Goal: Navigation & Orientation: Find specific page/section

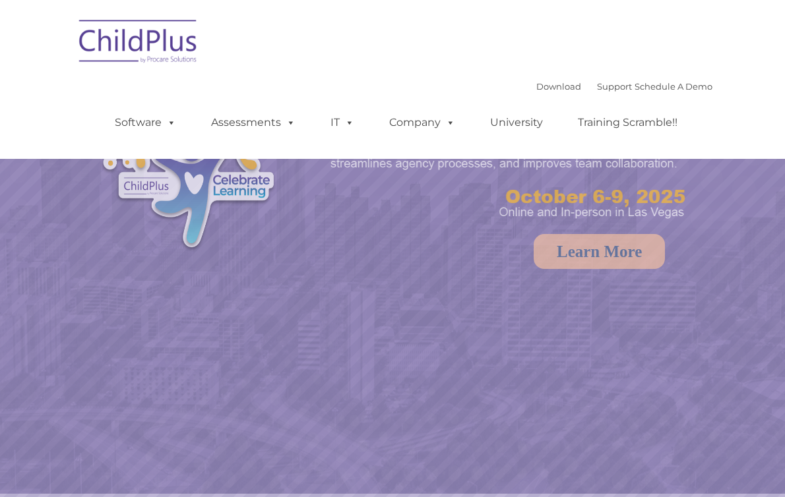
select select "MEDIUM"
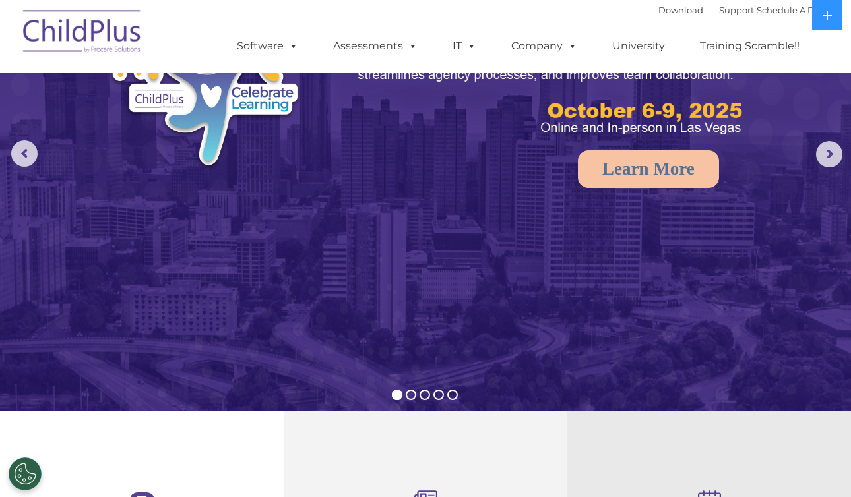
scroll to position [100, 0]
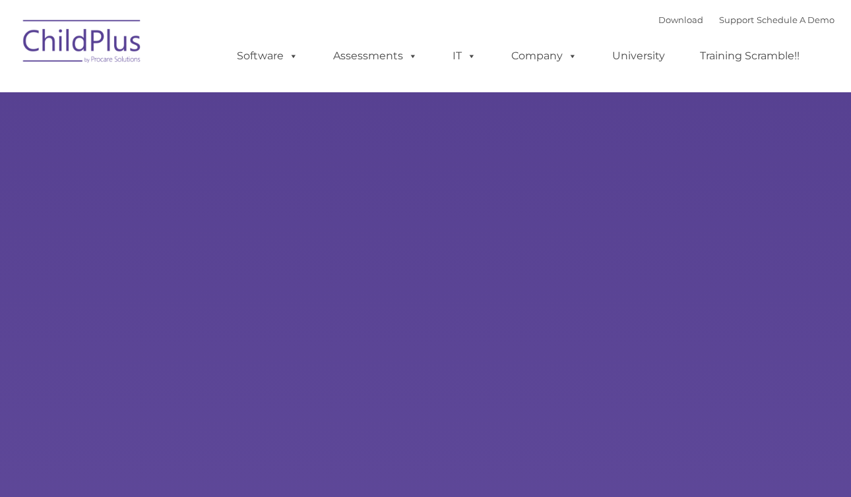
type input ""
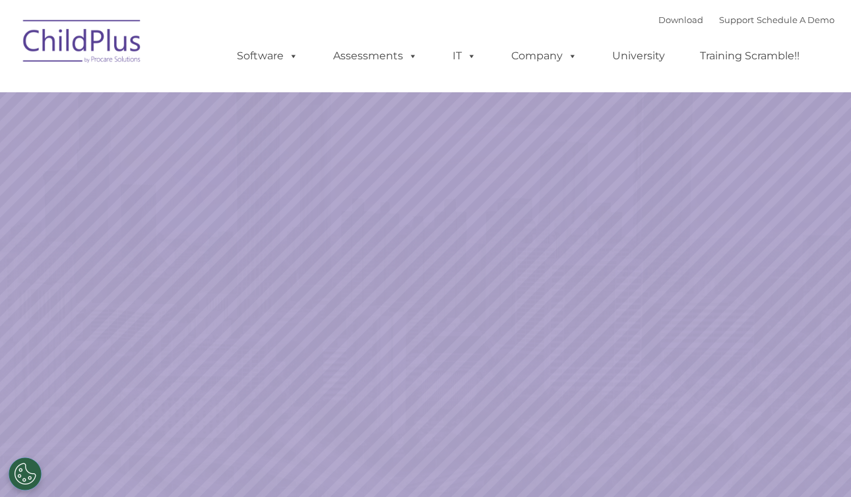
select select "MEDIUM"
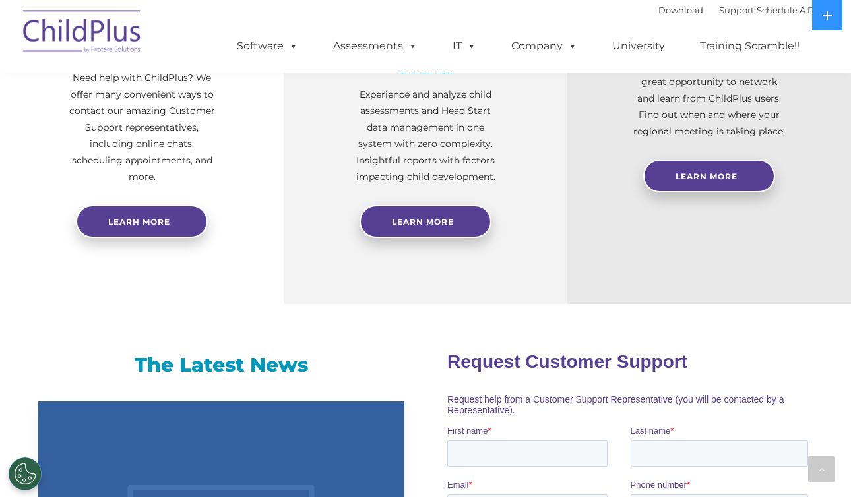
scroll to position [612, 0]
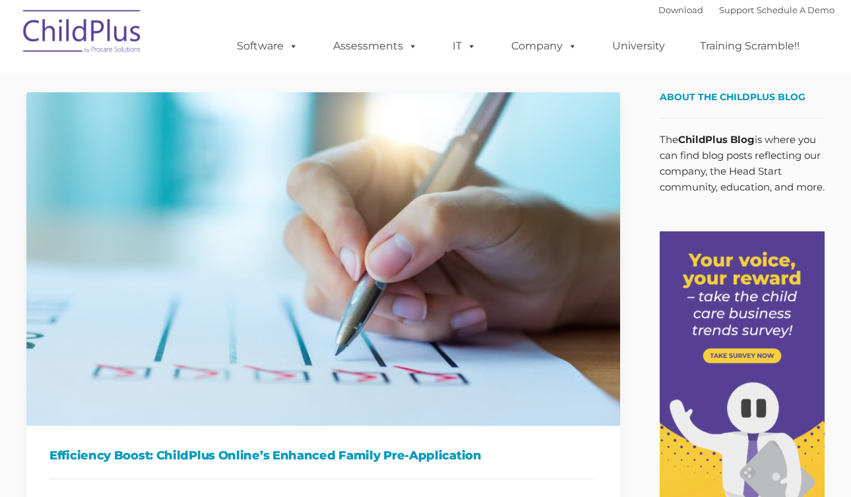
type input ""
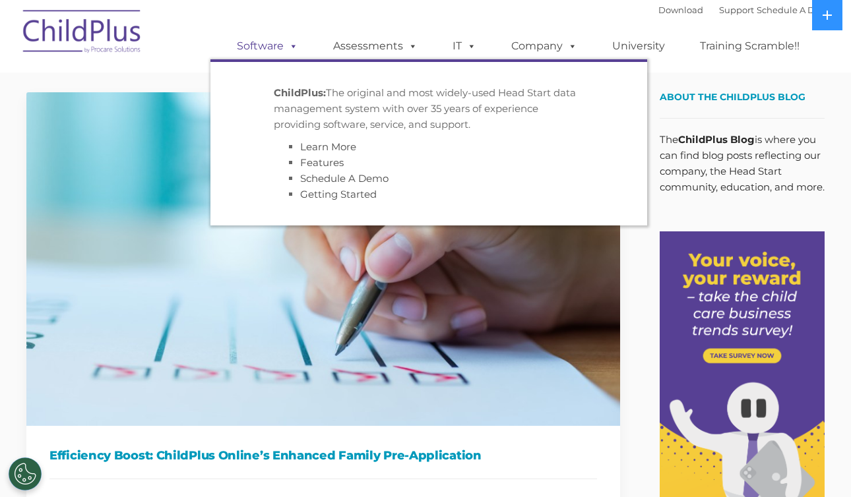
click at [286, 51] on span at bounding box center [291, 46] width 15 height 13
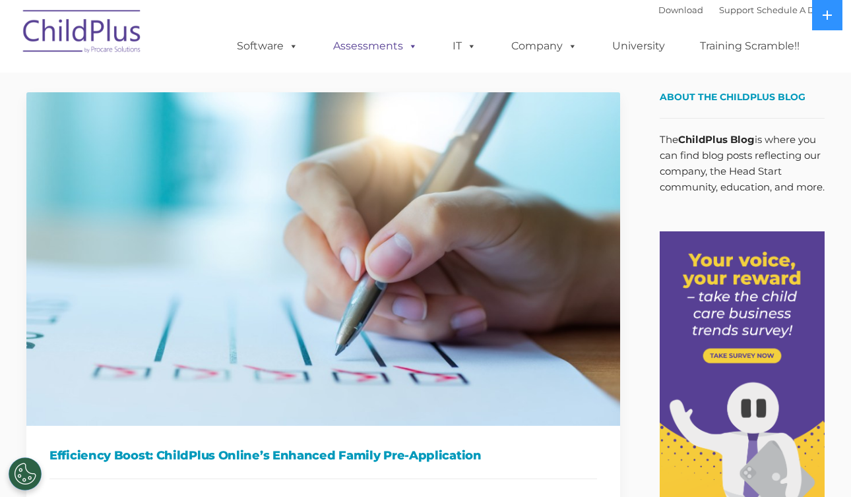
click at [375, 46] on link "Assessments" at bounding box center [375, 46] width 111 height 26
click at [117, 20] on img at bounding box center [82, 34] width 132 height 66
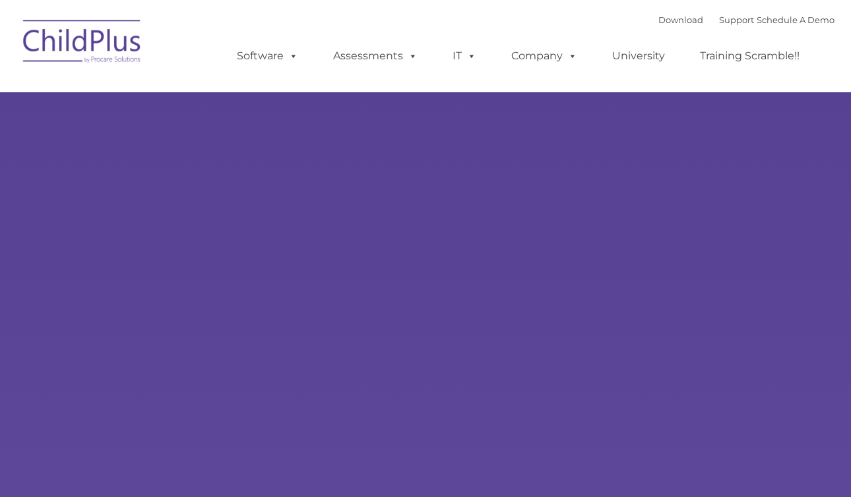
scroll to position [65, 0]
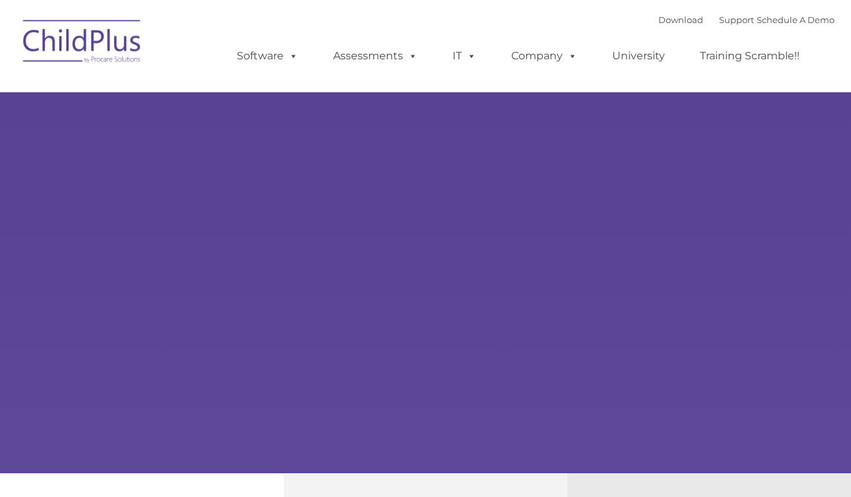
type input ""
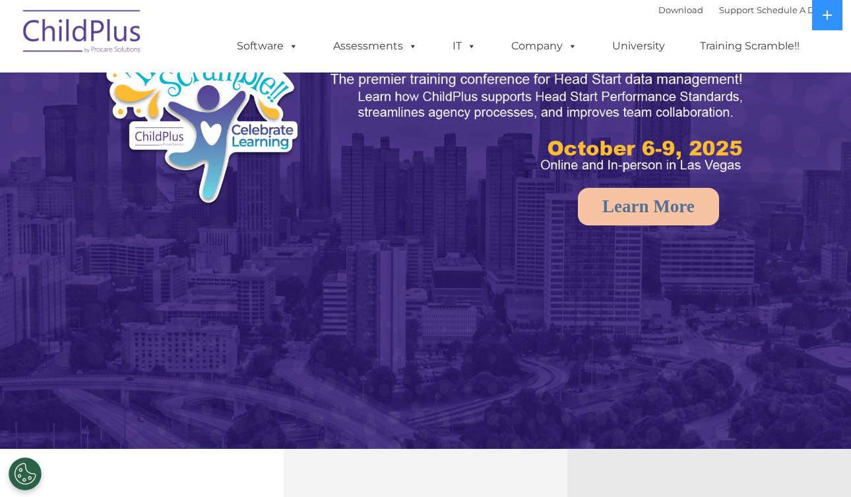
select select "MEDIUM"
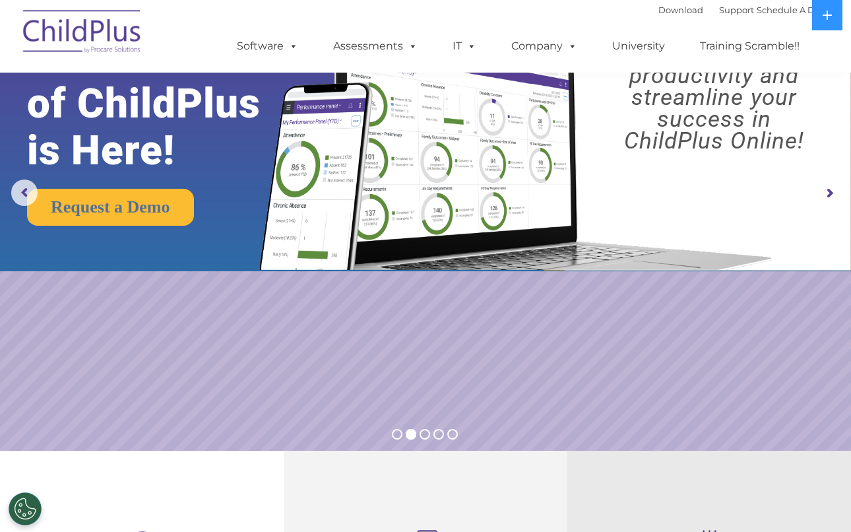
scroll to position [56, 0]
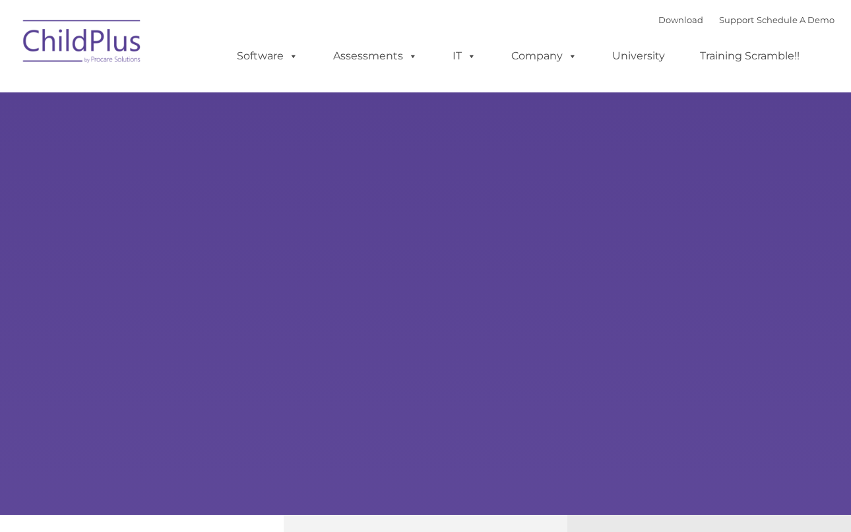
type input ""
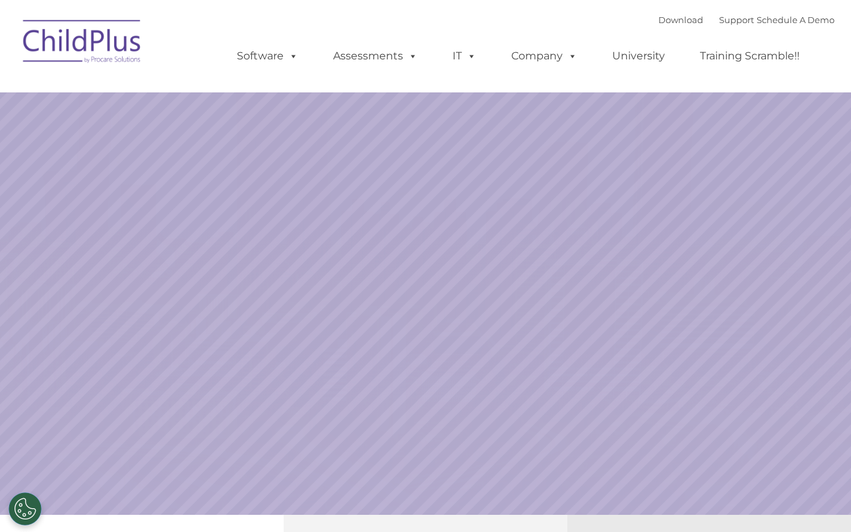
select select "MEDIUM"
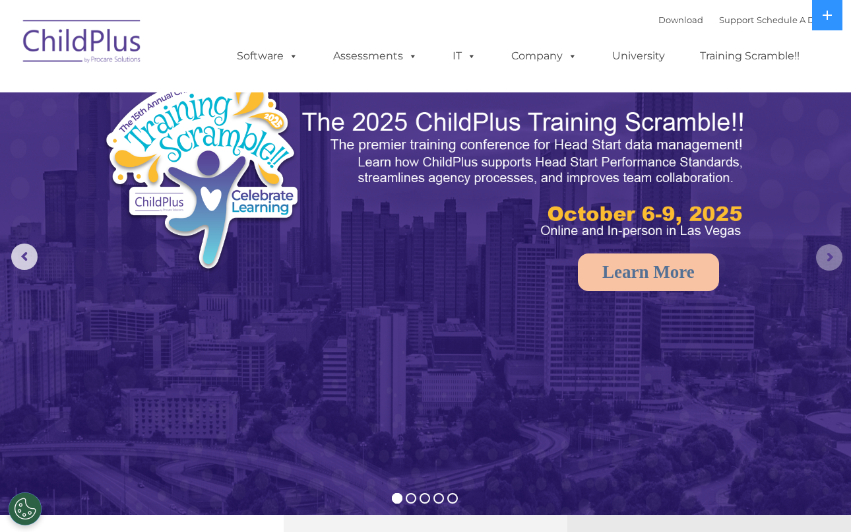
click at [838, 262] on rs-arrow at bounding box center [829, 257] width 26 height 26
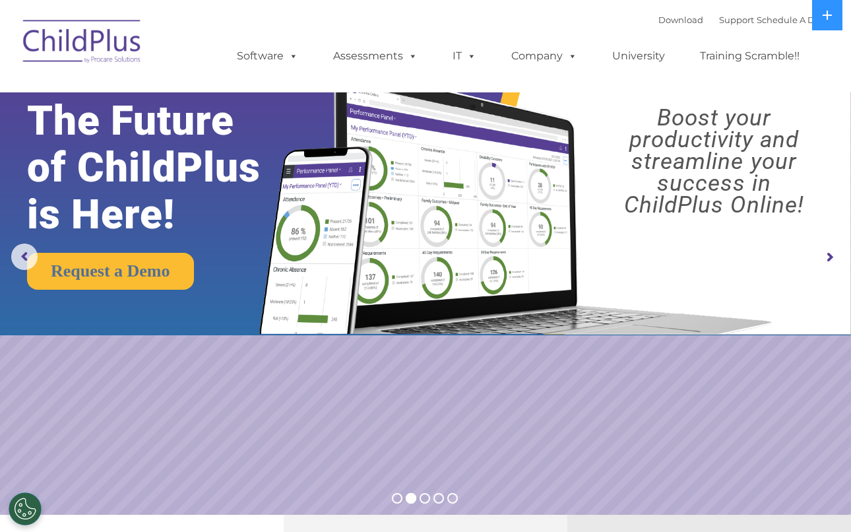
click at [824, 255] on rs-arrow at bounding box center [829, 257] width 26 height 26
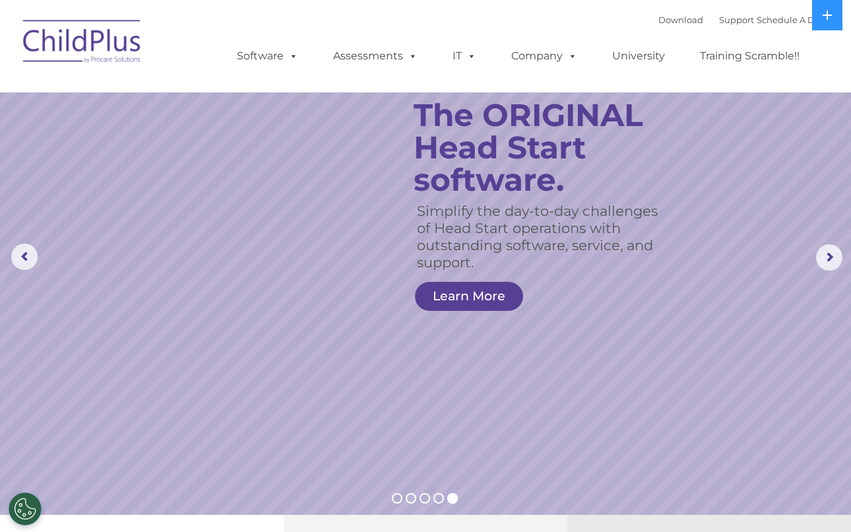
drag, startPoint x: 92, startPoint y: 28, endPoint x: 94, endPoint y: 34, distance: 7.1
click at [91, 28] on img at bounding box center [82, 44] width 132 height 66
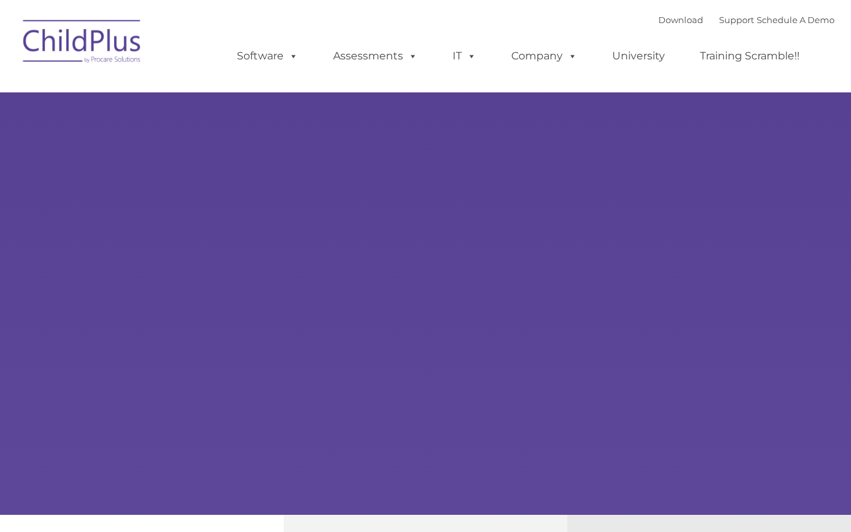
type input ""
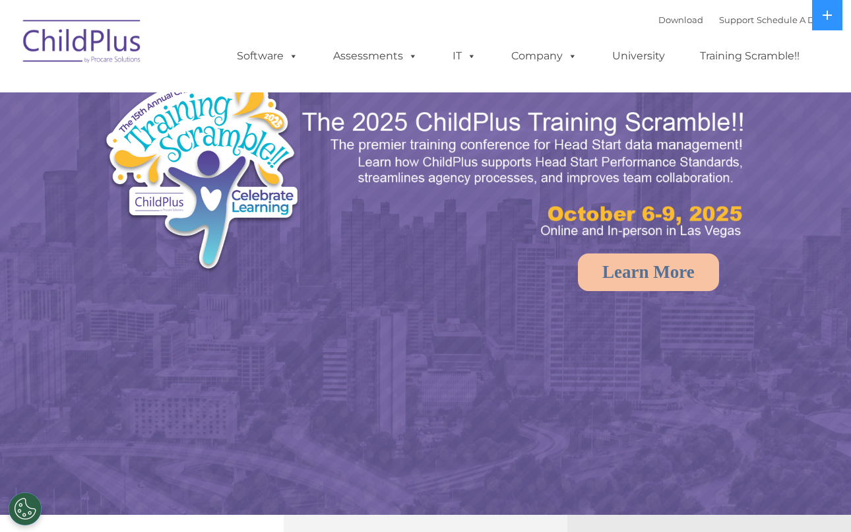
select select "MEDIUM"
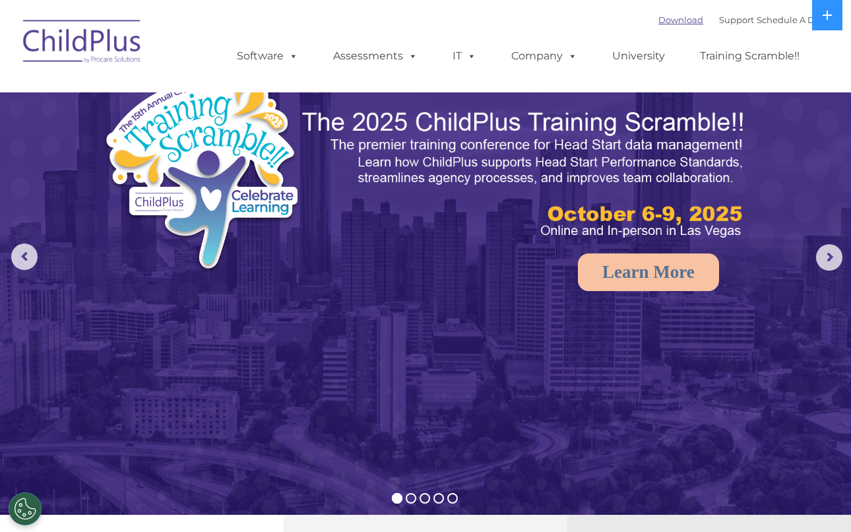
click at [668, 18] on link "Download" at bounding box center [680, 20] width 45 height 11
